Goal: Task Accomplishment & Management: Manage account settings

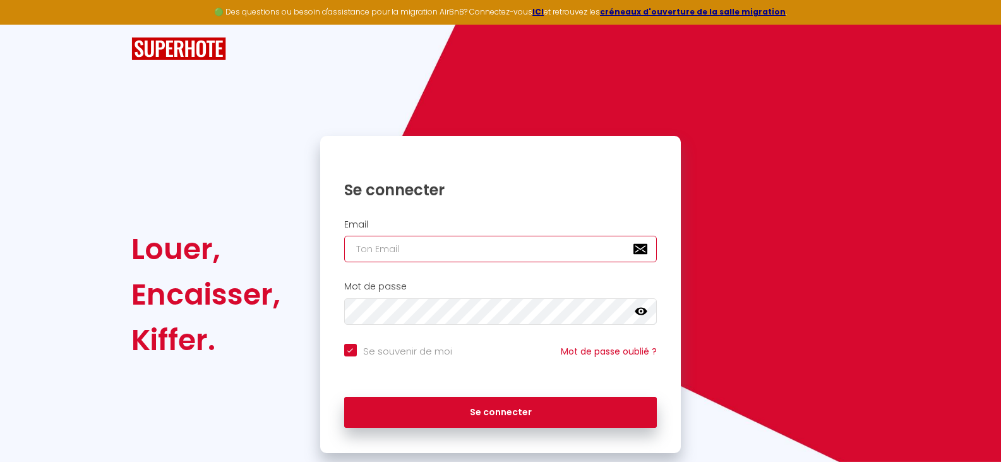
click at [481, 242] on input "email" at bounding box center [500, 249] width 313 height 27
type input "a"
checkbox input "true"
type input "ai"
checkbox input "true"
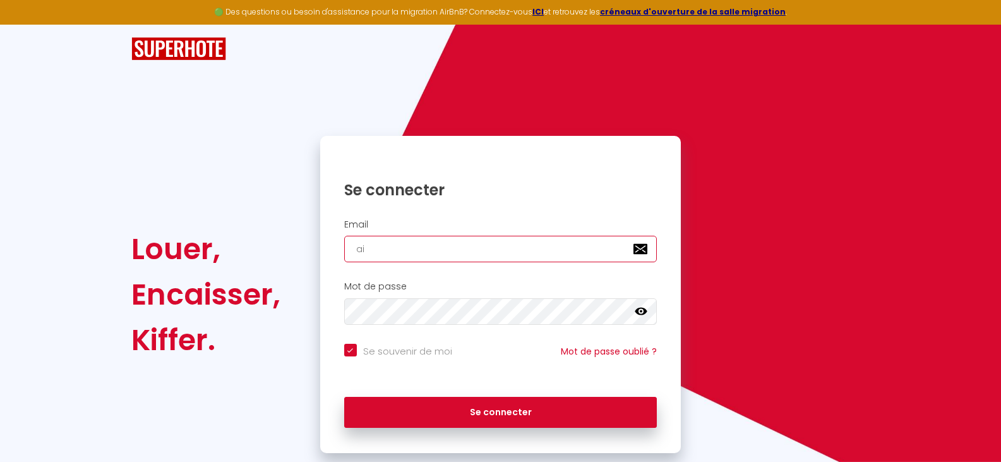
type input "air"
checkbox input "true"
type input "airb"
checkbox input "true"
type input "airba"
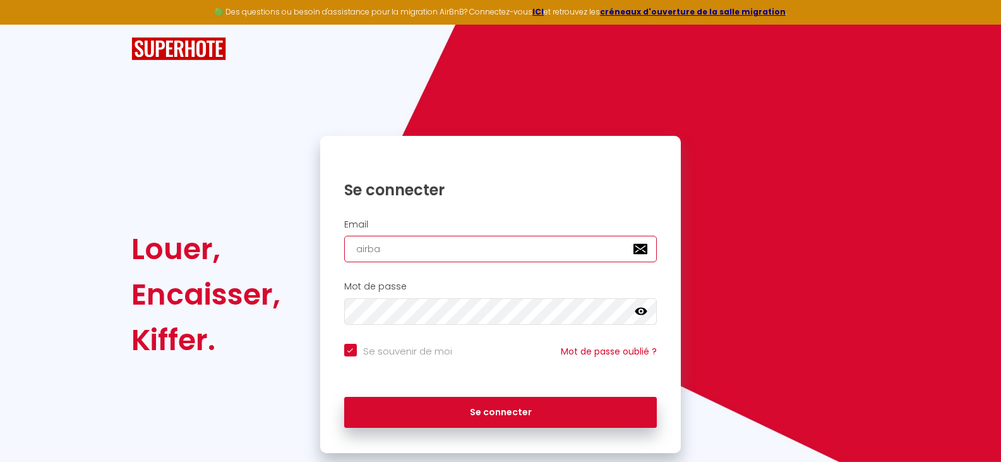
checkbox input "true"
type input "airban"
checkbox input "true"
type input "airband"
checkbox input "true"
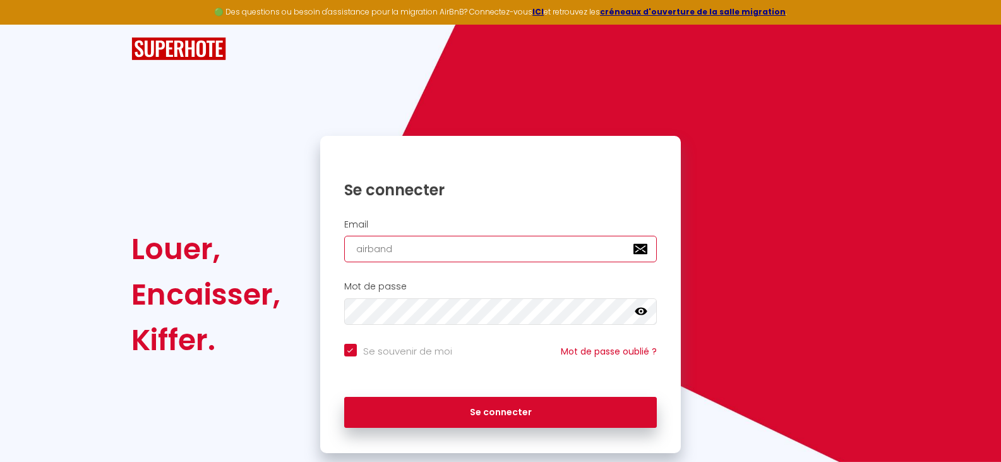
type input "airbandb"
checkbox input "true"
type input "airbandbl"
checkbox input "true"
type input "airbandbla"
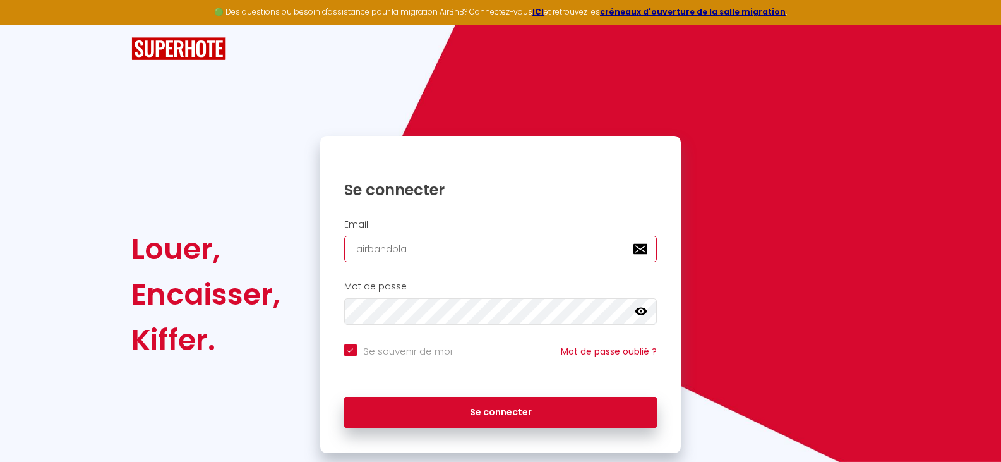
checkbox input "true"
type input "airbandblan"
checkbox input "true"
type input "airbandblann"
checkbox input "true"
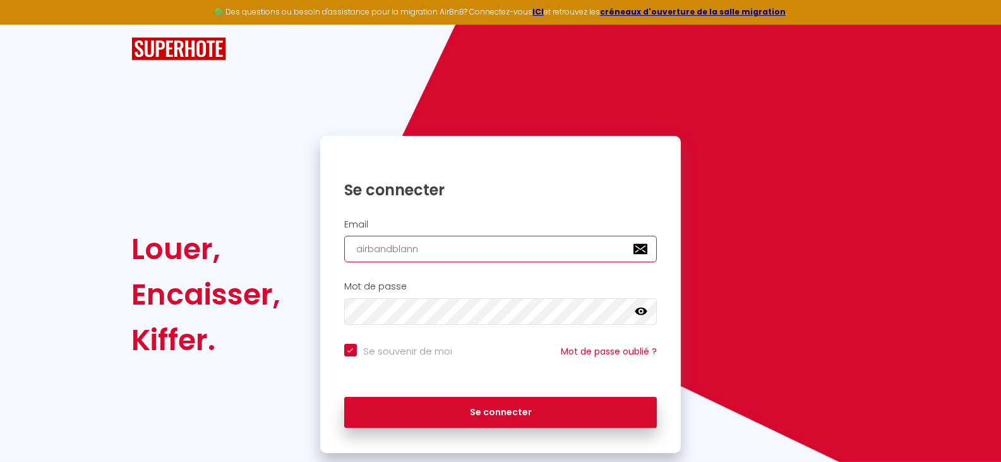
type input "airbandblanne"
checkbox input "true"
type input "airbandblannes"
checkbox input "true"
type input "airbandblannes@"
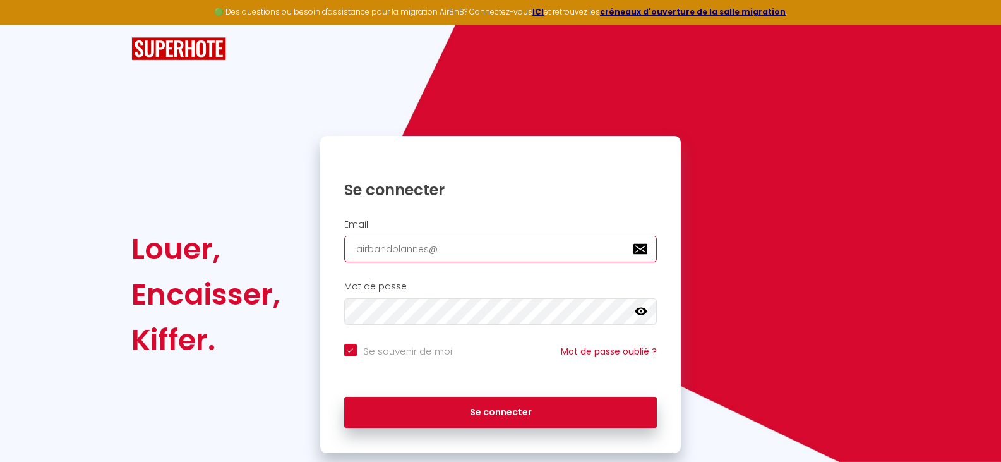
checkbox input "true"
type input "airbandblannes@g"
checkbox input "true"
type input "airbandblannes@gm"
checkbox input "true"
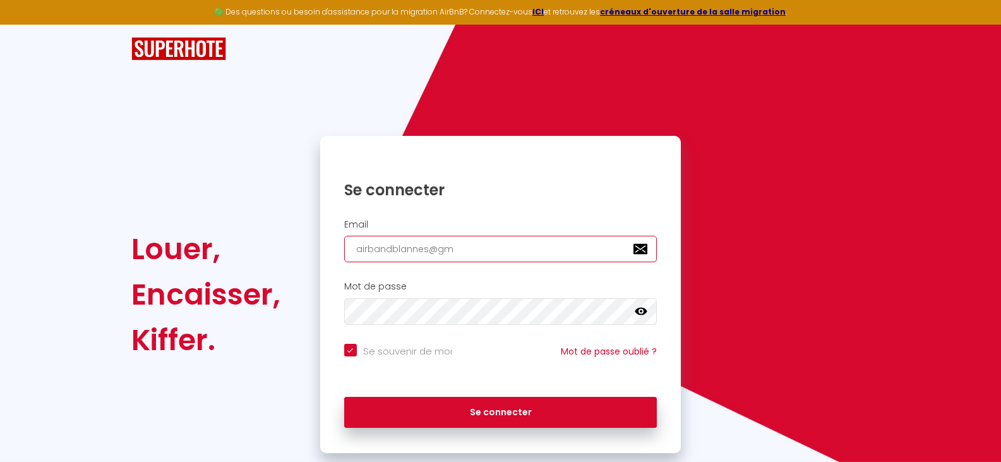
type input "airbandblannes@gma"
checkbox input "true"
type input "airbandblannes@gmai"
checkbox input "true"
type input "[EMAIL_ADDRESS]"
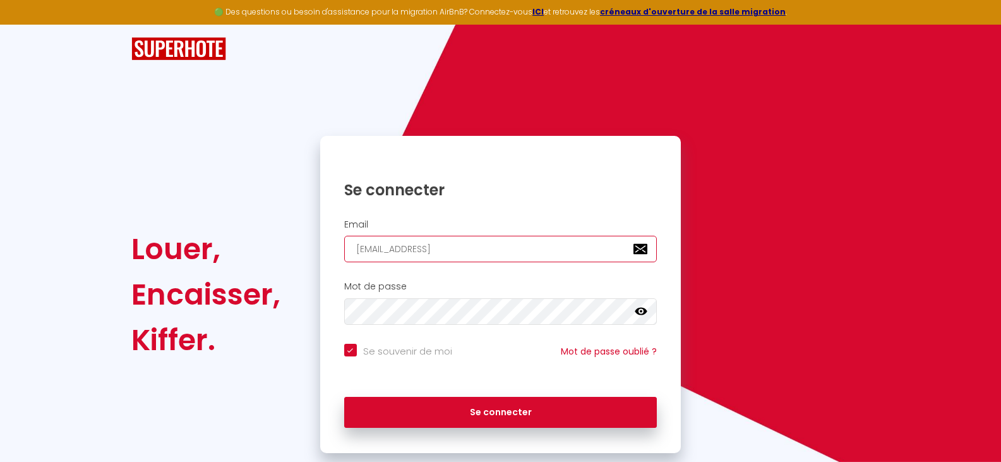
checkbox input "true"
type input "[EMAIL_ADDRESS]."
checkbox input "true"
type input "airbandblannes@gmail.c"
checkbox input "true"
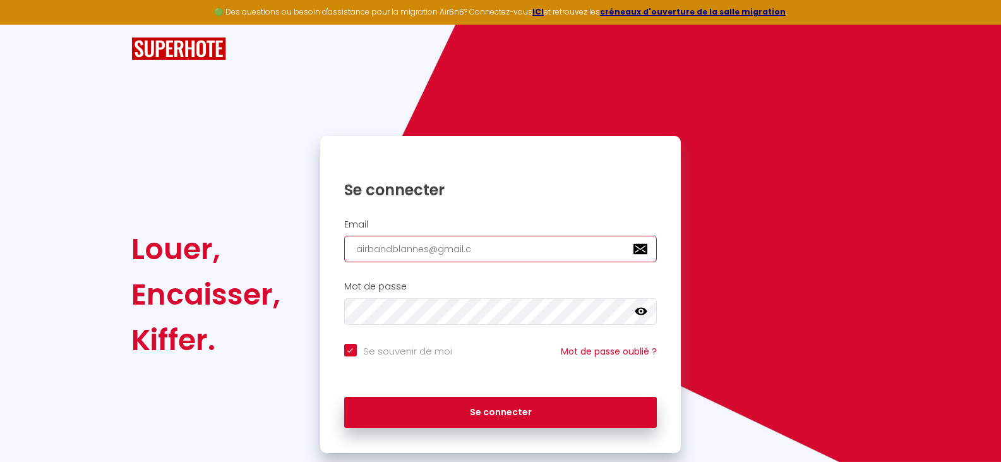
type input "[EMAIL_ADDRESS][DOMAIN_NAME]"
checkbox input "true"
type input "[EMAIL_ADDRESS][DOMAIN_NAME]"
checkbox input "true"
type input "[EMAIL_ADDRESS][DOMAIN_NAME]"
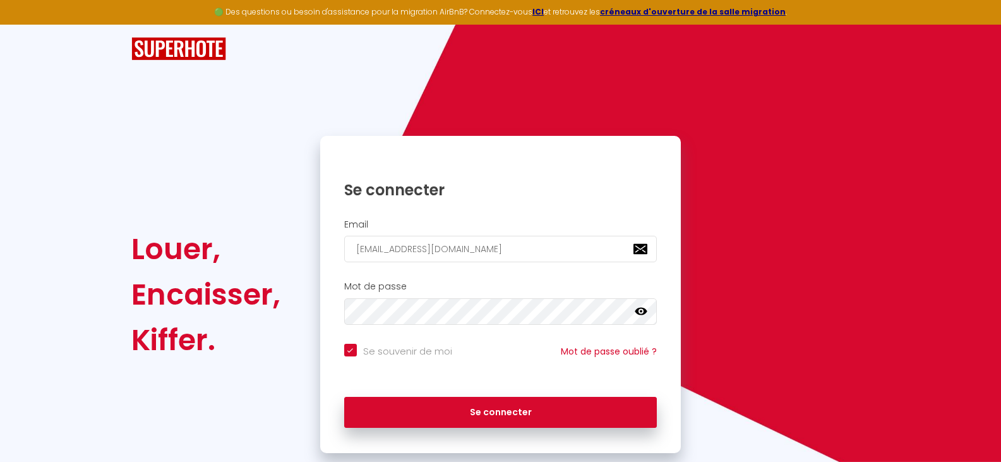
click at [645, 311] on icon at bounding box center [641, 312] width 13 height 8
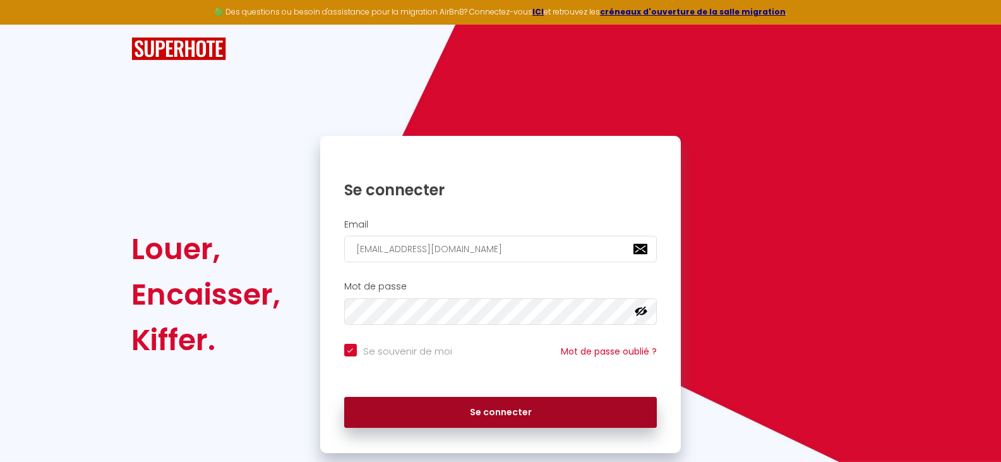
click at [488, 408] on button "Se connecter" at bounding box center [500, 413] width 313 height 32
click at [493, 408] on button "Se connecter" at bounding box center [500, 413] width 313 height 32
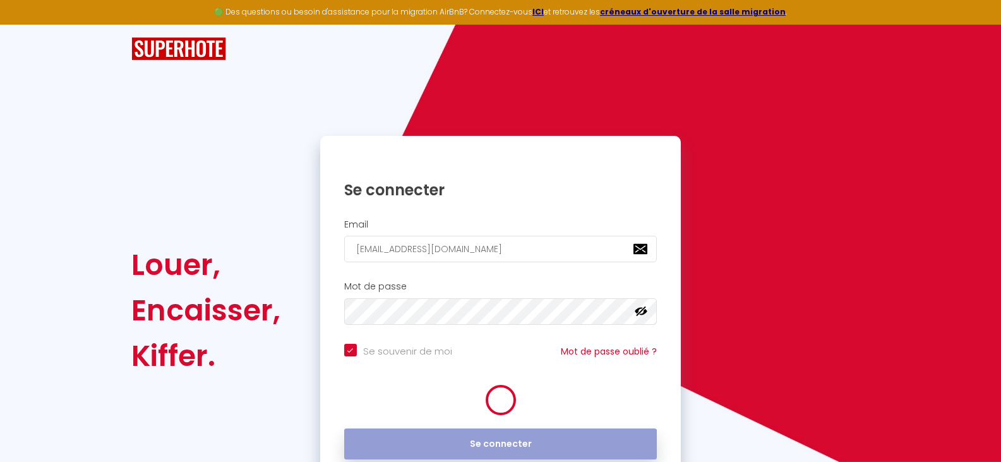
checkbox input "true"
